Goal: Entertainment & Leisure: Consume media (video, audio)

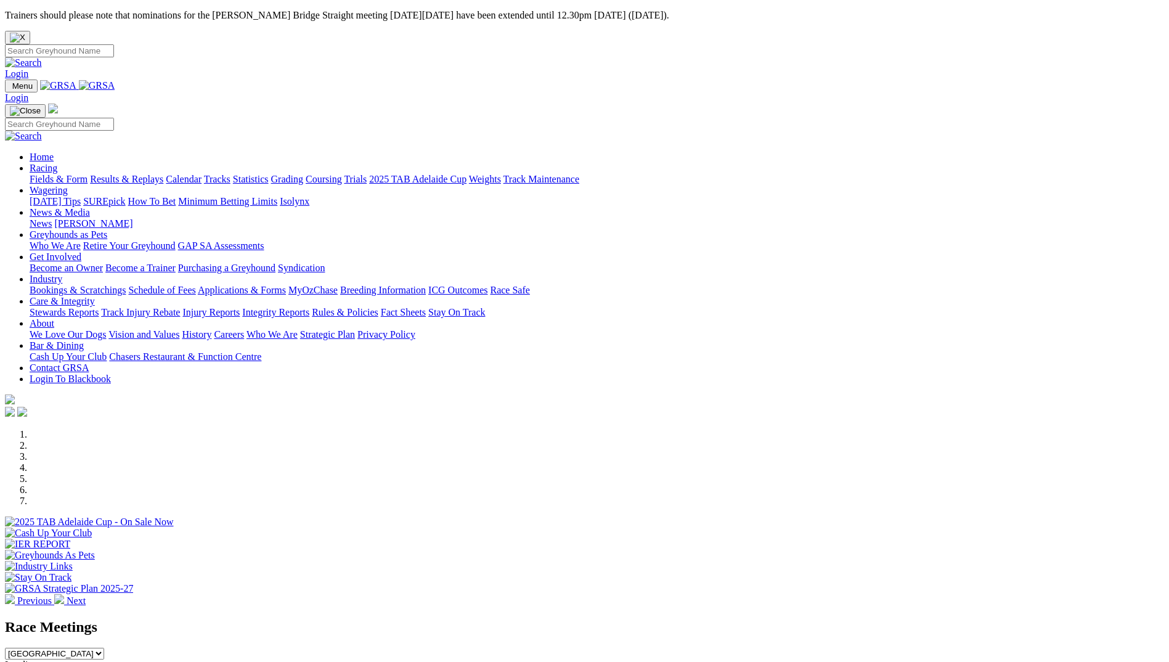
scroll to position [246, 0]
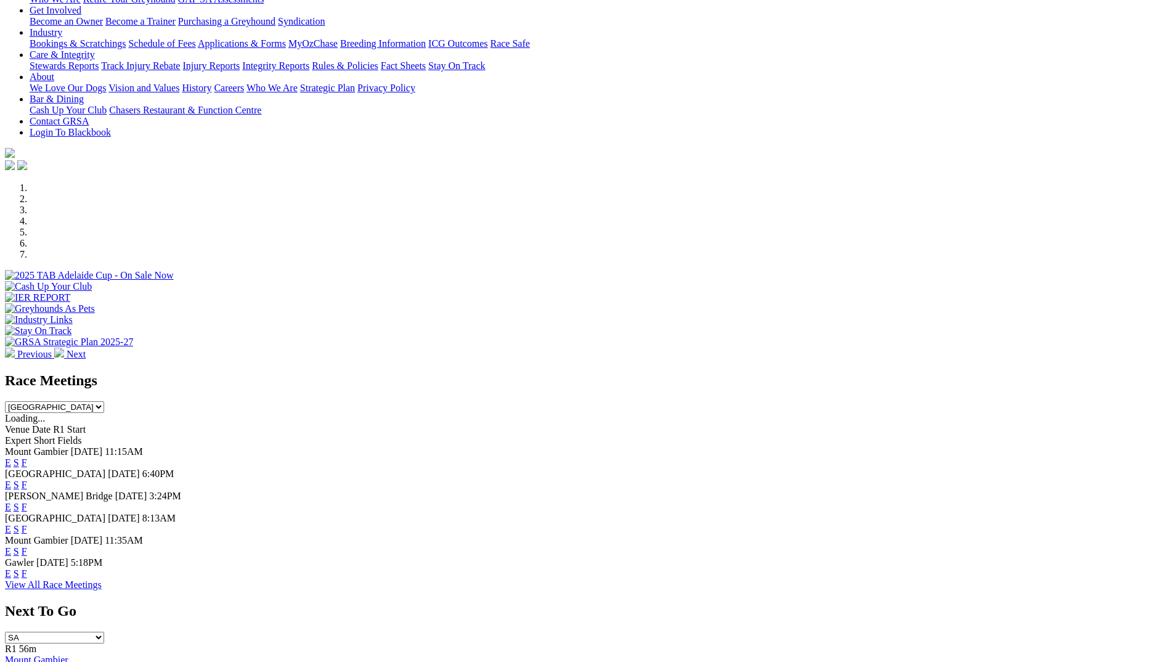
click at [27, 479] on link "F" at bounding box center [25, 484] width 6 height 10
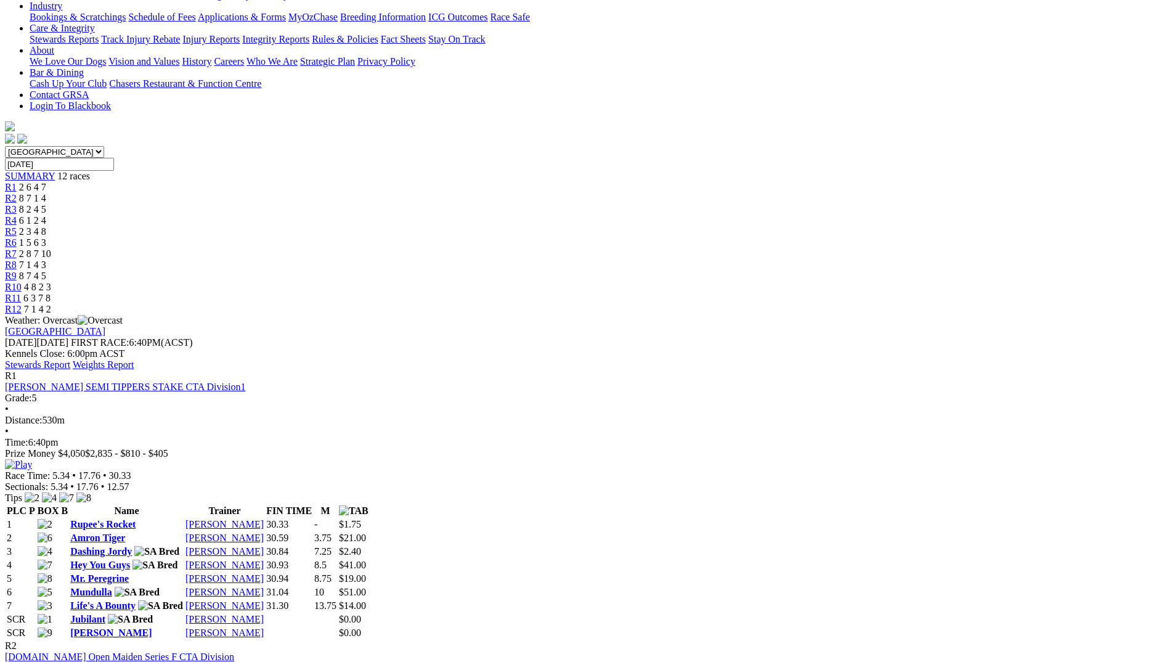
scroll to position [370, 0]
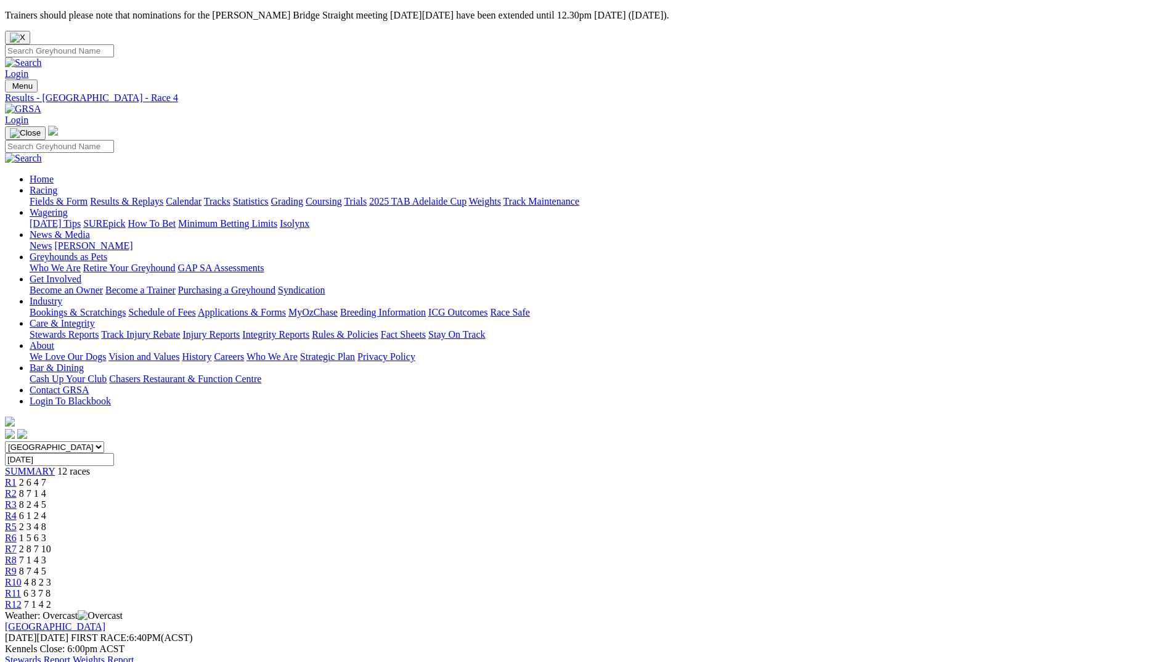
drag, startPoint x: 328, startPoint y: 371, endPoint x: 348, endPoint y: 370, distance: 19.8
drag, startPoint x: 348, startPoint y: 370, endPoint x: 383, endPoint y: 384, distance: 37.5
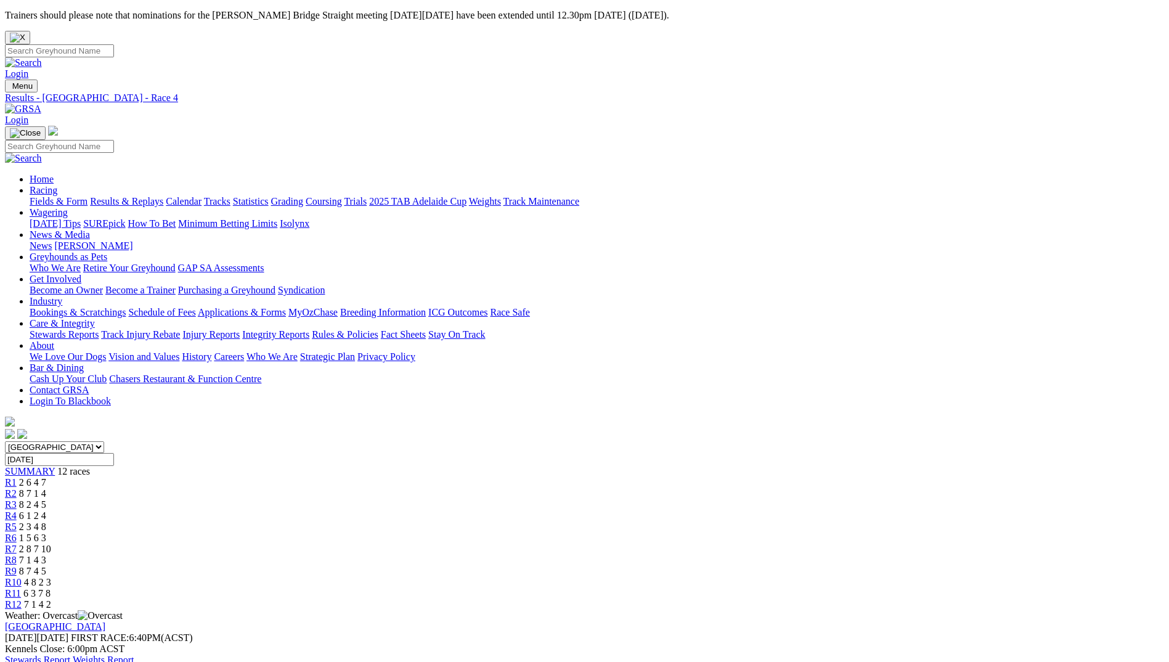
click at [418, 499] on div "R3 8 2 4 5" at bounding box center [584, 504] width 1159 height 11
drag, startPoint x: 326, startPoint y: 369, endPoint x: 344, endPoint y: 369, distance: 17.9
click at [17, 488] on span "R2" at bounding box center [11, 493] width 12 height 10
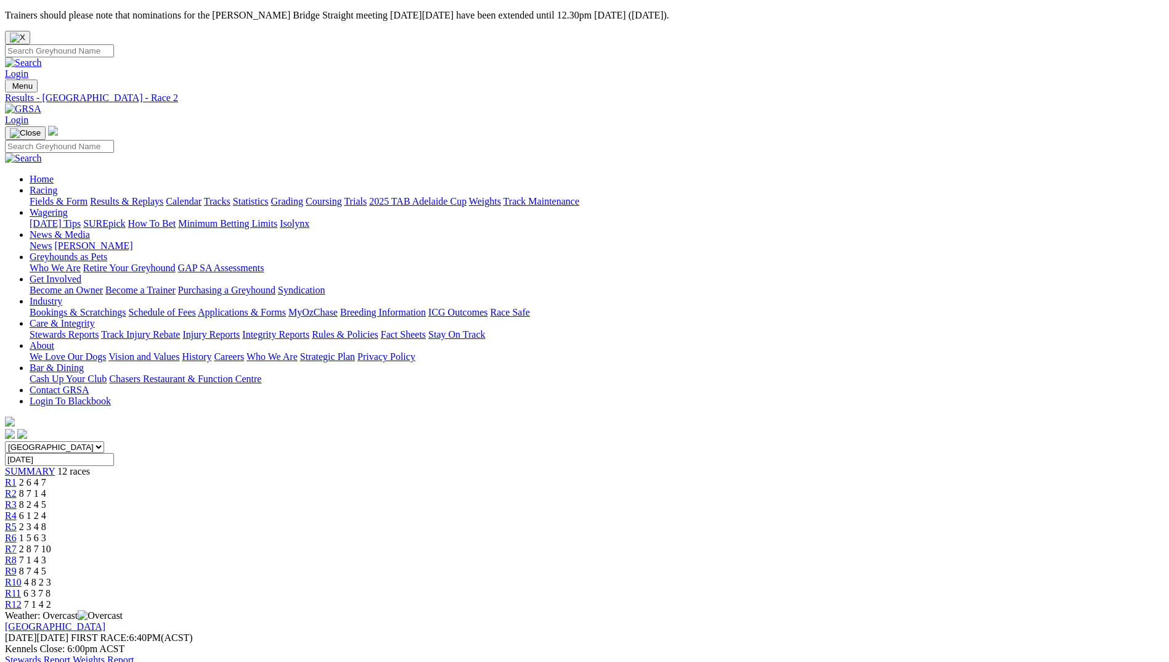
drag, startPoint x: 324, startPoint y: 371, endPoint x: 350, endPoint y: 371, distance: 25.9
drag, startPoint x: 350, startPoint y: 371, endPoint x: 362, endPoint y: 392, distance: 24.8
click at [424, 499] on div "R3 8 2 4 5" at bounding box center [584, 504] width 1159 height 11
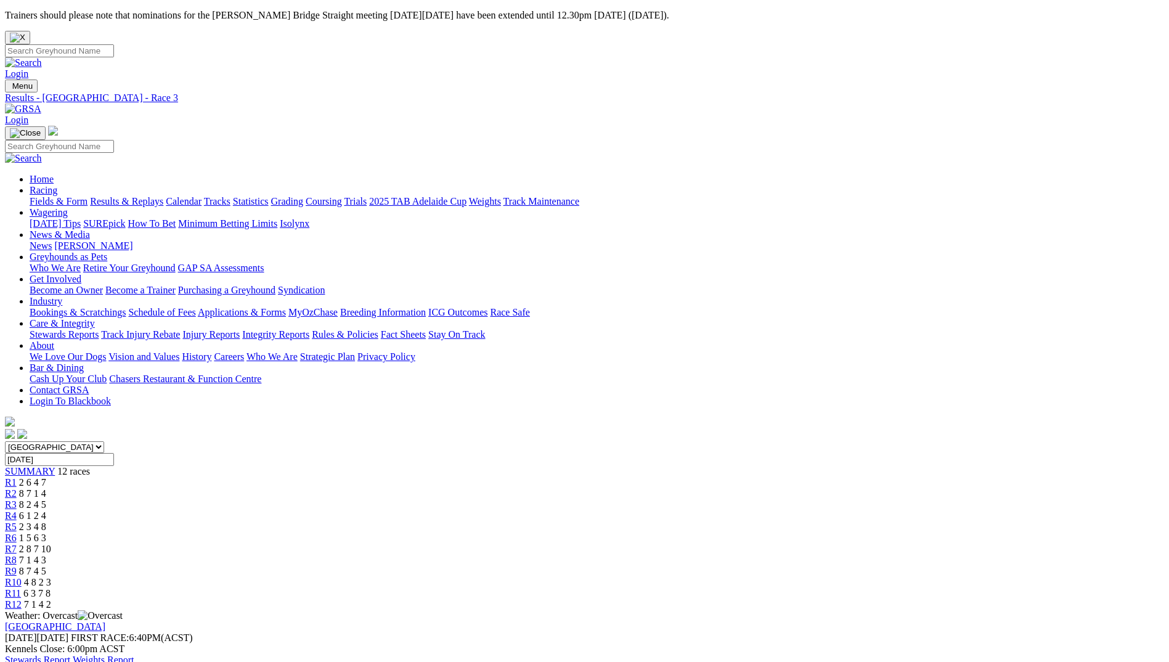
click at [51, 577] on span "4 8 2 3" at bounding box center [37, 582] width 27 height 10
click at [41, 103] on img at bounding box center [23, 108] width 36 height 11
